Goal: Submit feedback/report problem

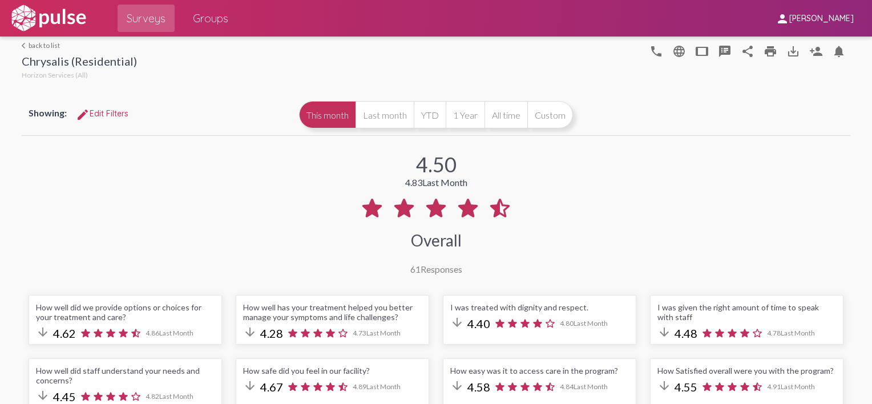
scroll to position [63, 2]
